Goal: Information Seeking & Learning: Check status

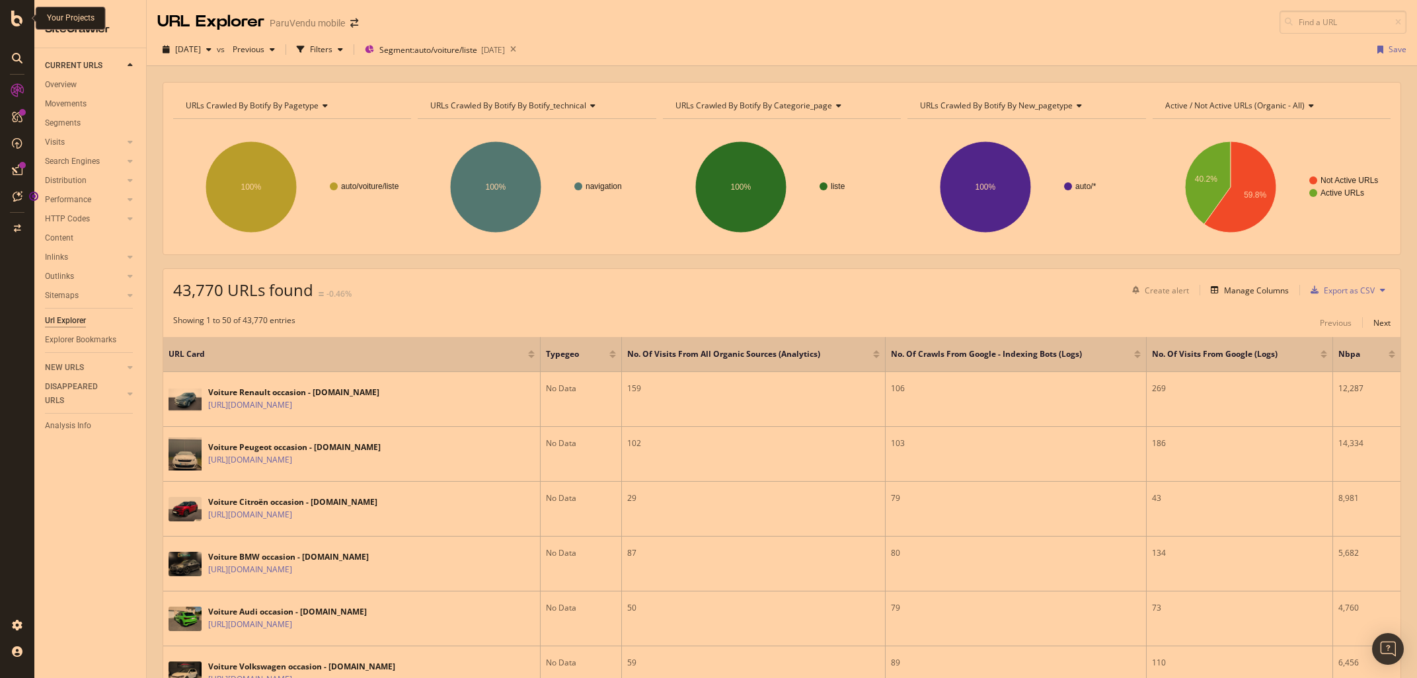
click at [19, 15] on icon at bounding box center [17, 19] width 12 height 16
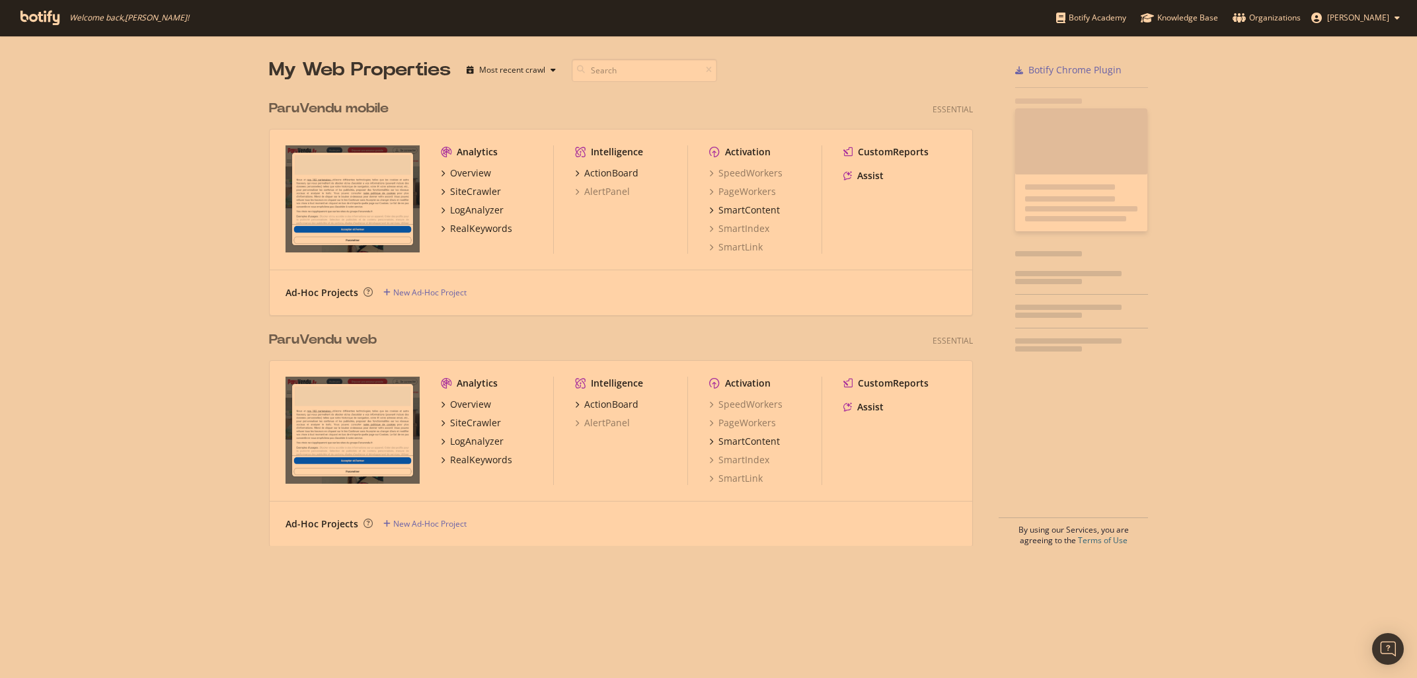
scroll to position [678, 1417]
